Goal: Find contact information: Find contact information

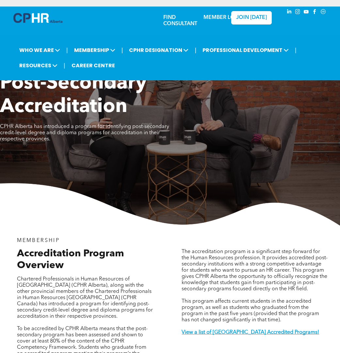
scroll to position [786, 0]
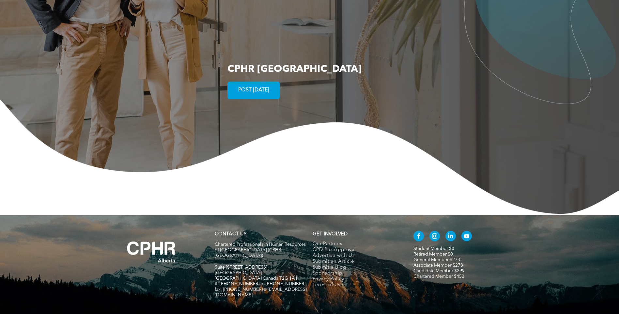
scroll to position [1180, 0]
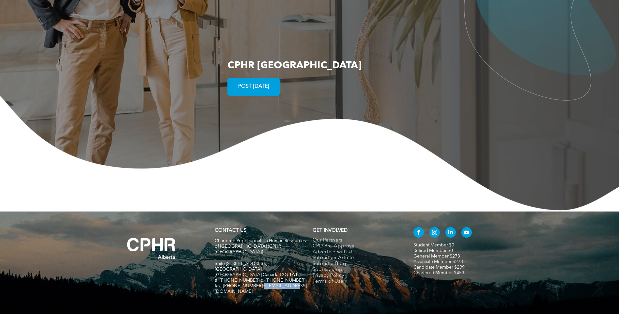
drag, startPoint x: 294, startPoint y: 249, endPoint x: 258, endPoint y: 252, distance: 36.3
click at [258, 283] on h5 "fax. [PHONE_NUMBER] e:[EMAIL_ADDRESS][DOMAIN_NAME]" at bounding box center [261, 288] width 92 height 11
copy span "[EMAIL_ADDRESS][DOMAIN_NAME]"
click at [289, 264] on div "CONTACT US Chartered Professionals in Human Resources of [GEOGRAPHIC_DATA] ([GE…" at bounding box center [261, 263] width 98 height 79
